Goal: Find specific page/section: Find specific page/section

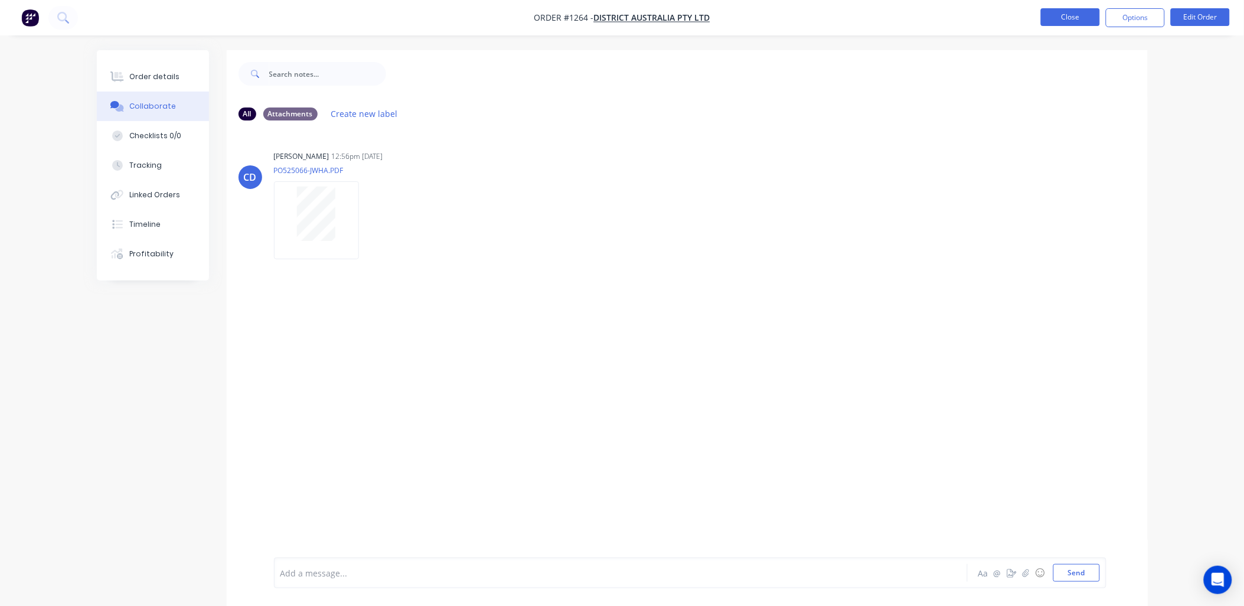
click at [1065, 19] on button "Close" at bounding box center [1070, 17] width 59 height 18
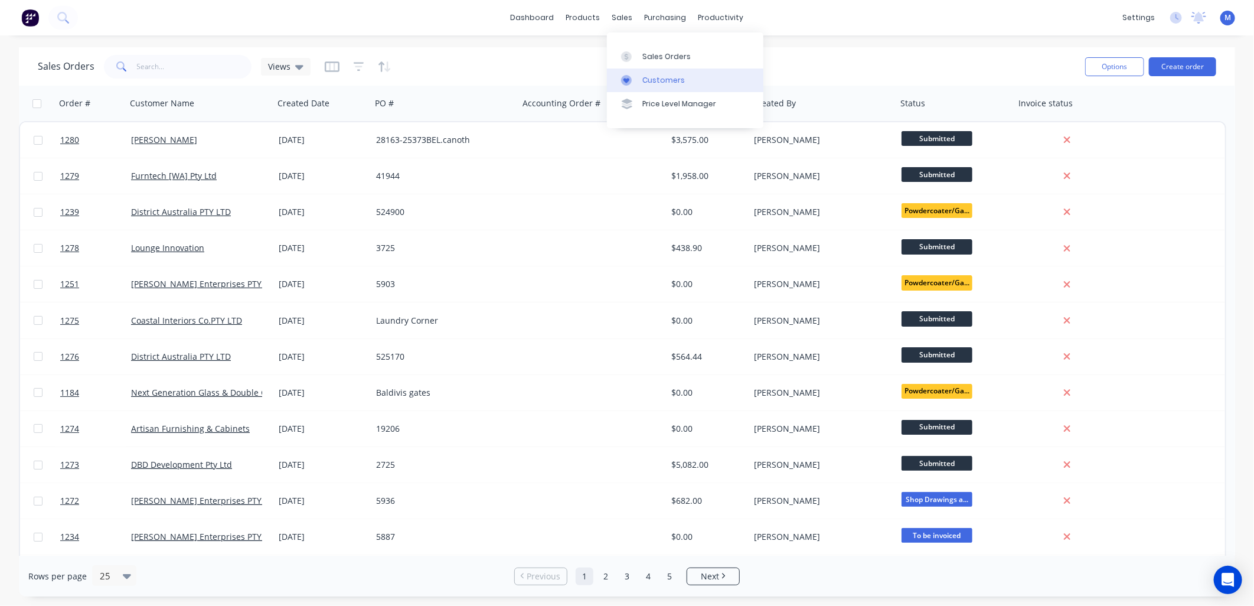
click at [635, 81] on div at bounding box center [630, 80] width 18 height 11
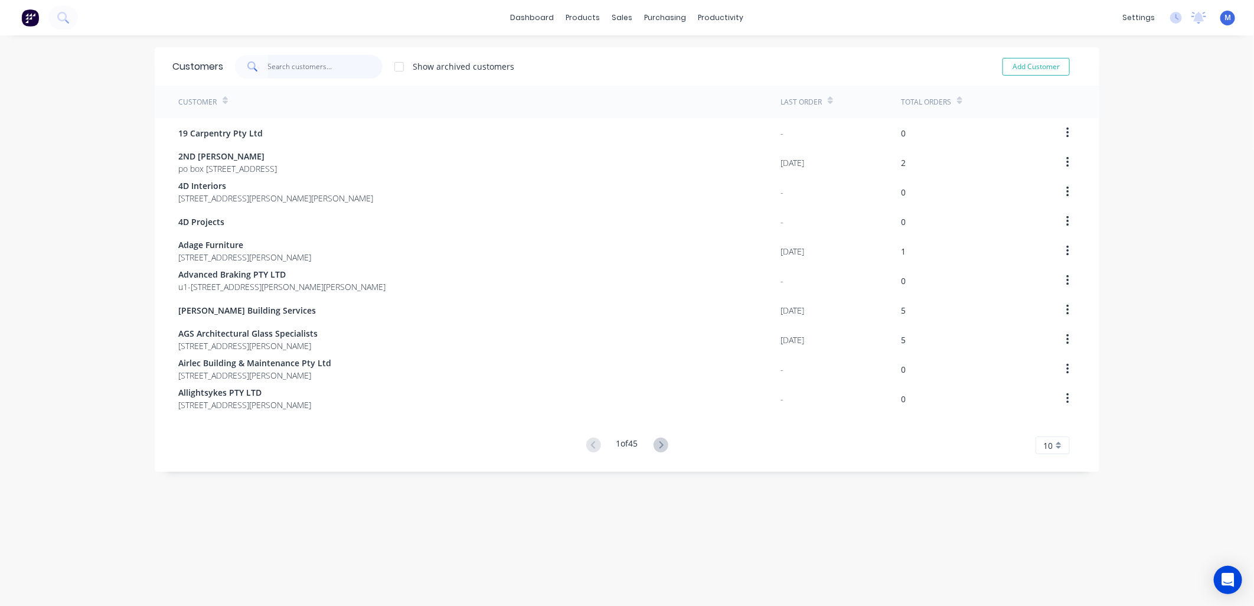
click at [272, 65] on input "text" at bounding box center [325, 67] width 115 height 24
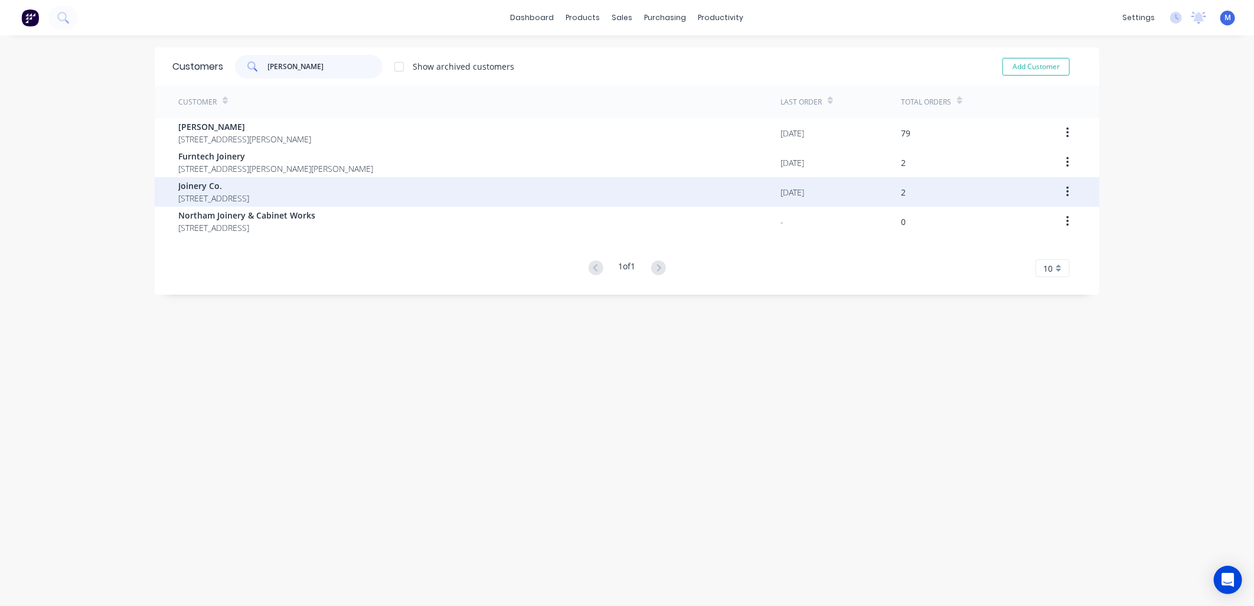
type input "[PERSON_NAME]"
click at [184, 188] on span "Joinery Co." at bounding box center [213, 185] width 71 height 12
